Goal: Information Seeking & Learning: Understand process/instructions

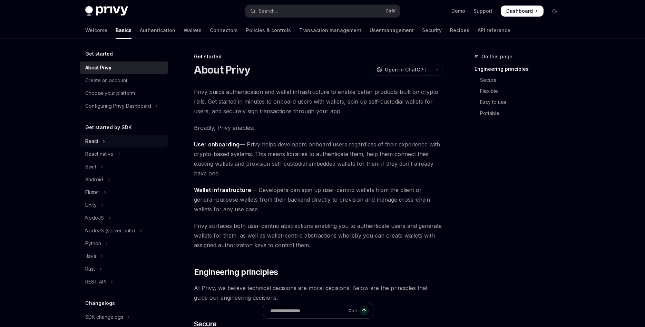
scroll to position [7, 0]
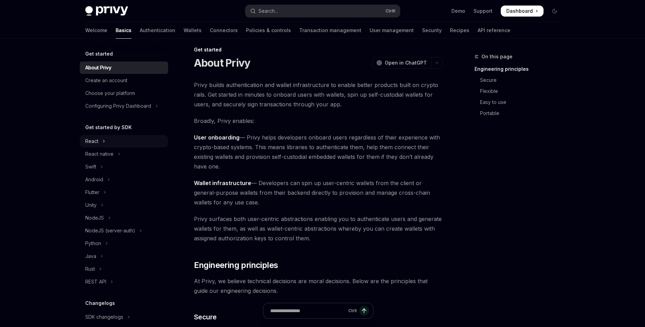
click at [96, 140] on div "React" at bounding box center [91, 141] width 13 height 8
type textarea "*"
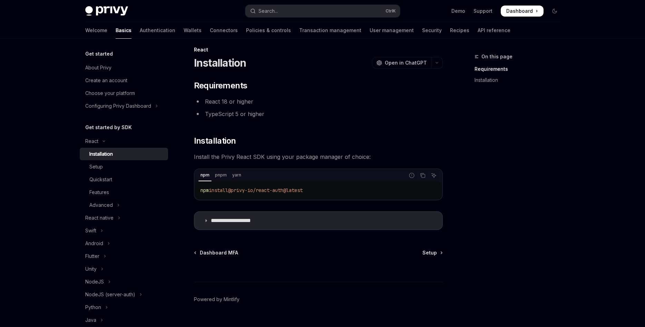
scroll to position [20, 0]
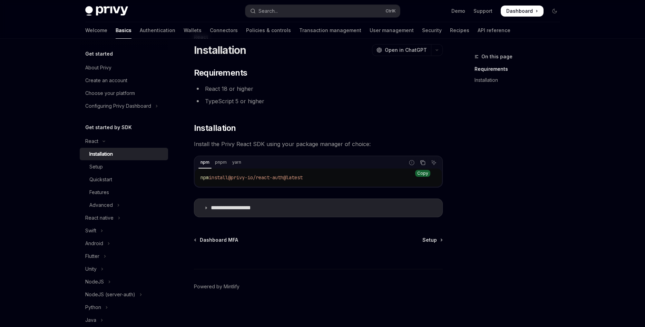
click at [419, 164] on button "Copy the contents from the code block" at bounding box center [422, 162] width 9 height 9
click at [420, 161] on icon "Copy the contents from the code block" at bounding box center [423, 163] width 6 height 6
click at [262, 205] on p "**********" at bounding box center [239, 207] width 57 height 7
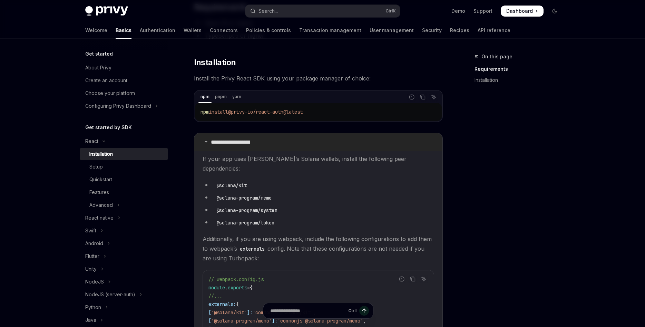
click at [257, 139] on p "**********" at bounding box center [239, 142] width 57 height 7
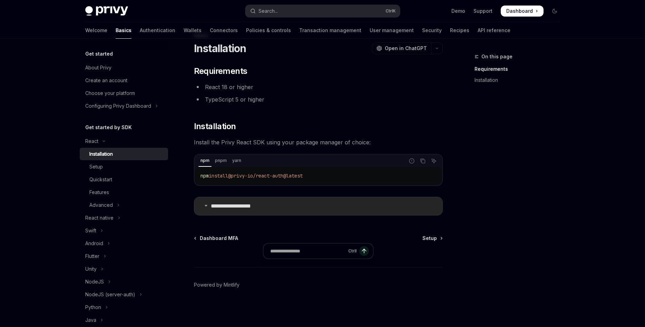
scroll to position [21, 0]
click at [431, 237] on span "Setup" at bounding box center [430, 238] width 14 height 7
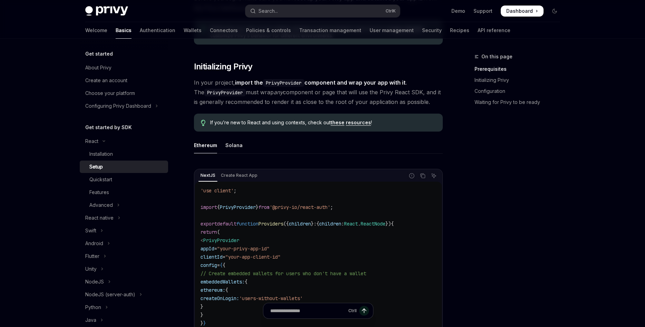
scroll to position [111, 0]
click at [241, 144] on ul "Ethereum Solana" at bounding box center [318, 144] width 249 height 17
click at [232, 145] on div "Solana" at bounding box center [233, 144] width 17 height 16
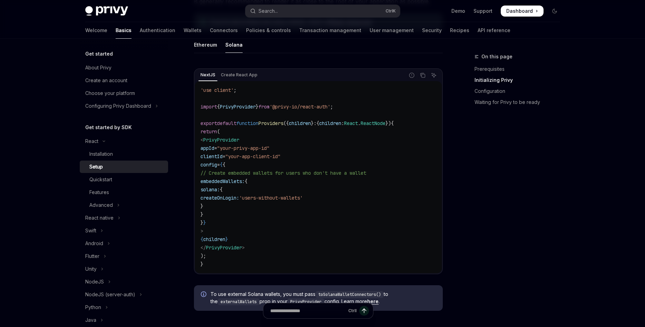
scroll to position [212, 0]
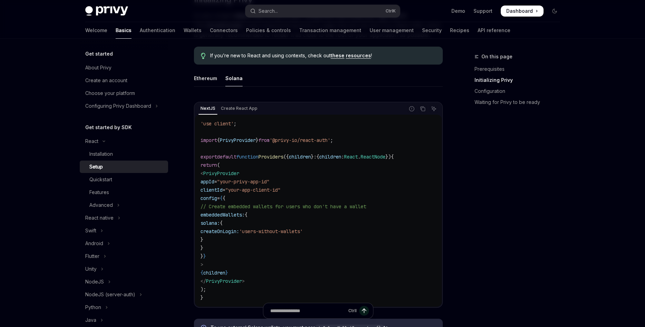
click at [317, 19] on div "Privy Docs home page Search... Ctrl K Demo Support Dashboard Dashboard Search..." at bounding box center [322, 11] width 475 height 22
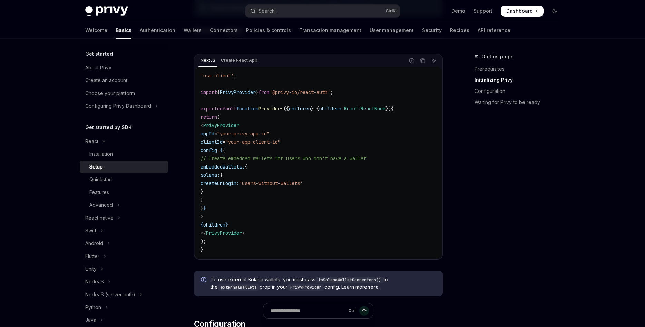
scroll to position [219, 0]
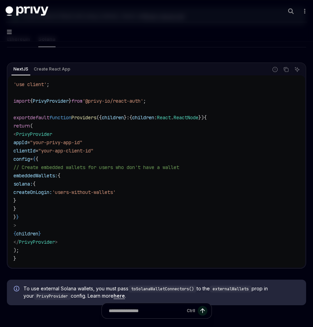
type textarea "*"
